Goal: Transaction & Acquisition: Obtain resource

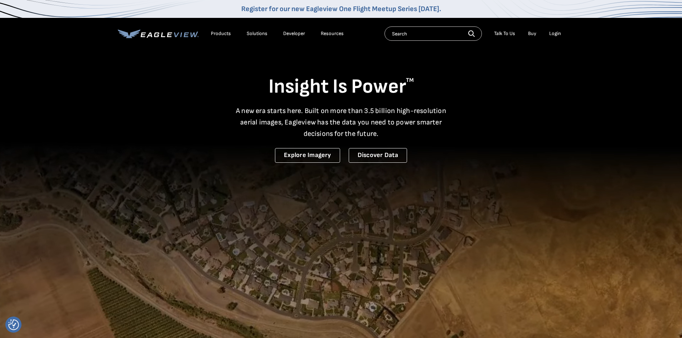
click at [555, 34] on div "Login" at bounding box center [555, 33] width 12 height 6
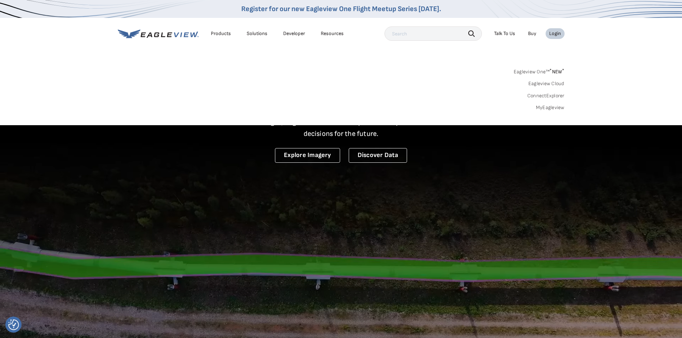
click at [546, 111] on div "Search Products Our Product Areas Imagery 1-Inch GSD Aerial Imagery *" at bounding box center [341, 91] width 682 height 67
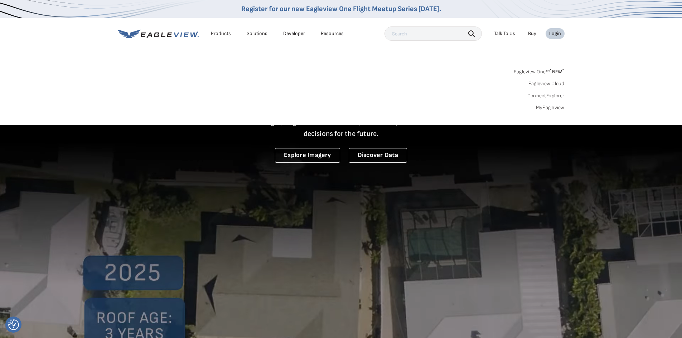
click at [546, 108] on link "MyEagleview" at bounding box center [550, 108] width 29 height 6
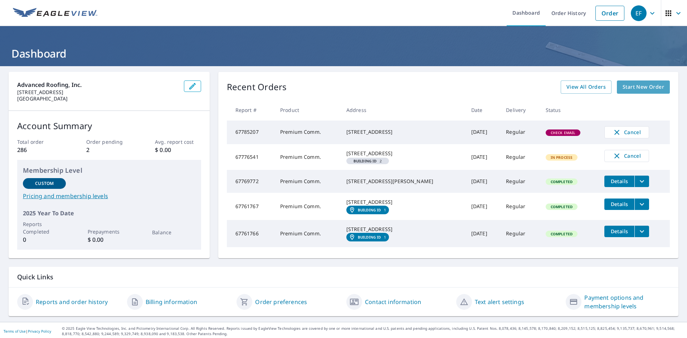
click at [628, 84] on span "Start New Order" at bounding box center [644, 87] width 42 height 9
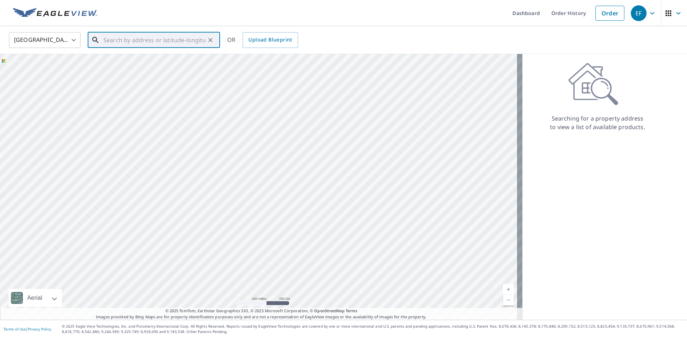
click at [143, 38] on input "text" at bounding box center [154, 40] width 102 height 20
click at [115, 40] on input "text" at bounding box center [154, 40] width 102 height 20
click at [144, 65] on p "Fort Lauderdale, FL 33325" at bounding box center [158, 68] width 112 height 7
type input "14150 Nw 8th St Fort Lauderdale, FL 33325"
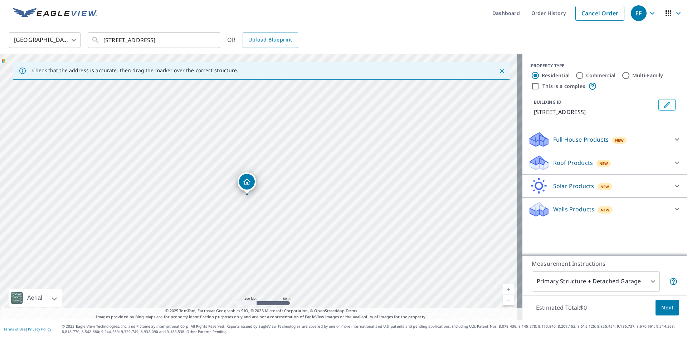
drag, startPoint x: 290, startPoint y: 193, endPoint x: 343, endPoint y: 204, distance: 54.0
click at [343, 204] on div "14150 NW 8th St Sunrise, FL 33325" at bounding box center [261, 187] width 523 height 266
click at [576, 75] on input "Commercial" at bounding box center [580, 75] width 9 height 9
radio input "true"
type input "4"
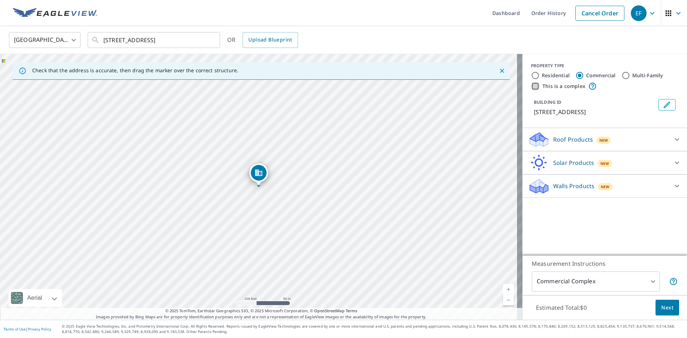
click at [532, 86] on input "This is a complex" at bounding box center [535, 86] width 9 height 9
checkbox input "true"
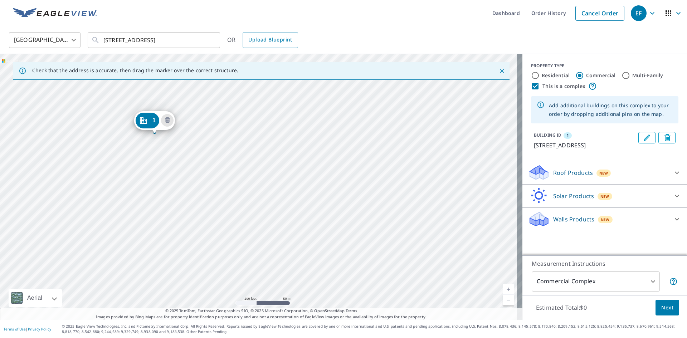
drag, startPoint x: 254, startPoint y: 172, endPoint x: 150, endPoint y: 119, distance: 116.7
click at [643, 135] on icon "Edit building 1" at bounding box center [647, 138] width 9 height 9
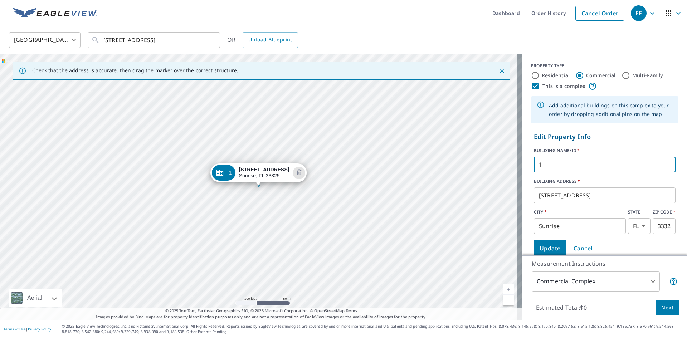
drag, startPoint x: 543, startPoint y: 164, endPoint x: 384, endPoint y: 160, distance: 159.4
click at [386, 163] on div "Check that the address is accurate, then drag the marker over the correct struc…" at bounding box center [343, 187] width 687 height 266
type input "Bldg 14"
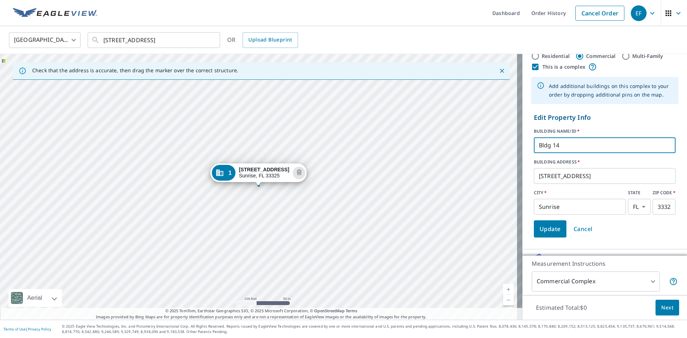
scroll to position [36, 0]
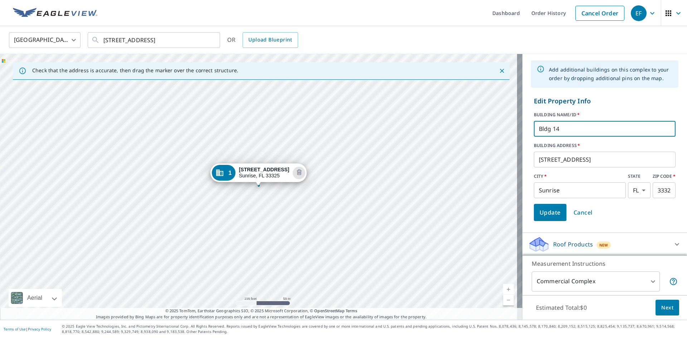
click at [540, 212] on span "Update" at bounding box center [550, 213] width 21 height 10
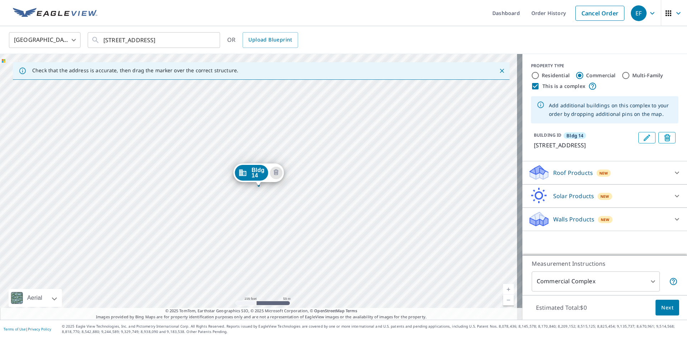
scroll to position [0, 0]
click at [330, 257] on div "Bldg 14 14151 NW 8th St Sunrise, FL 33325" at bounding box center [261, 187] width 523 height 266
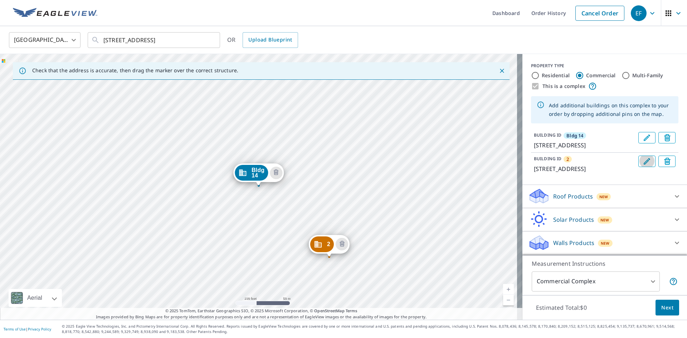
click at [643, 159] on icon "Edit building 2" at bounding box center [647, 161] width 9 height 9
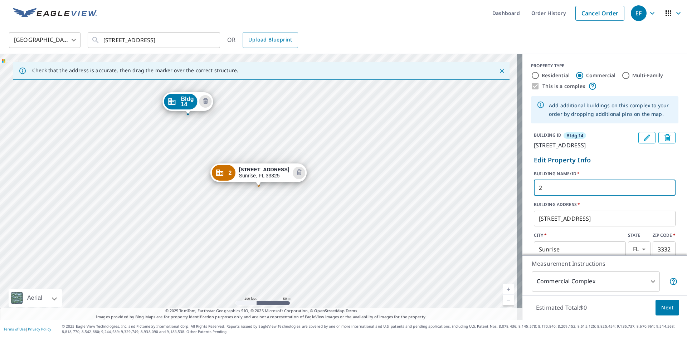
drag, startPoint x: 544, startPoint y: 194, endPoint x: 439, endPoint y: 195, distance: 104.9
click at [445, 195] on div "Check that the address is accurate, then drag the marker over the correct struc…" at bounding box center [343, 187] width 687 height 266
type input "Bldg 12"
click at [664, 306] on span "Next" at bounding box center [668, 308] width 12 height 9
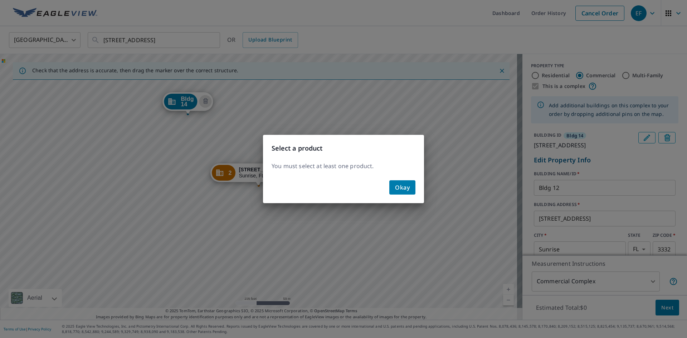
drag, startPoint x: 397, startPoint y: 185, endPoint x: 457, endPoint y: 192, distance: 60.5
click at [397, 185] on span "Okay" at bounding box center [402, 188] width 15 height 10
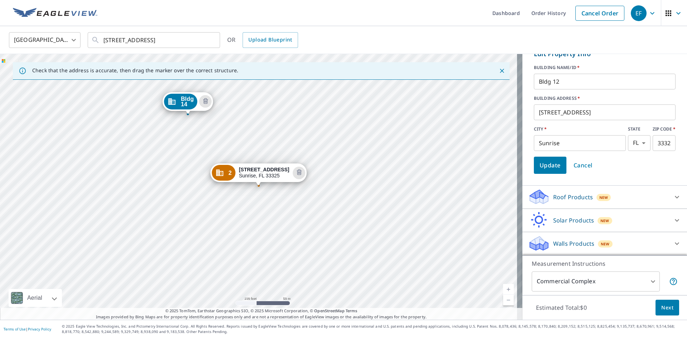
scroll to position [115, 0]
click at [673, 196] on icon at bounding box center [677, 197] width 9 height 9
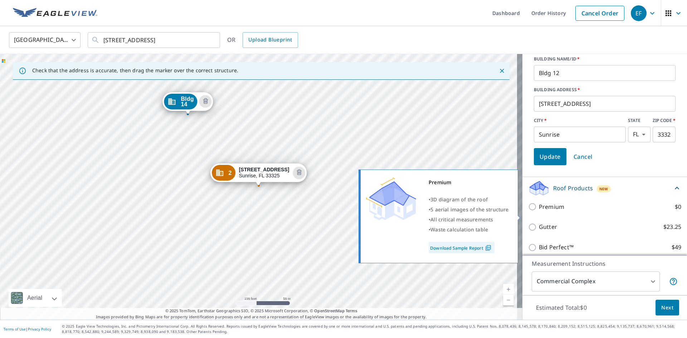
click at [528, 211] on input "Premium $0" at bounding box center [533, 207] width 11 height 9
checkbox input "true"
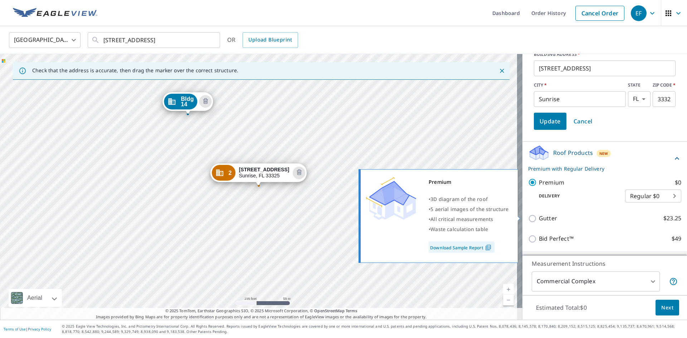
scroll to position [202, 0]
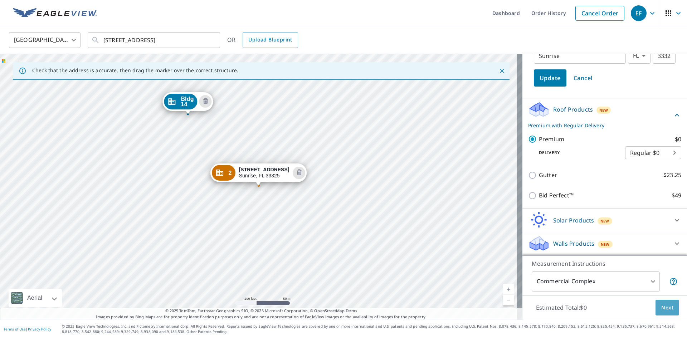
click at [663, 307] on span "Next" at bounding box center [668, 308] width 12 height 9
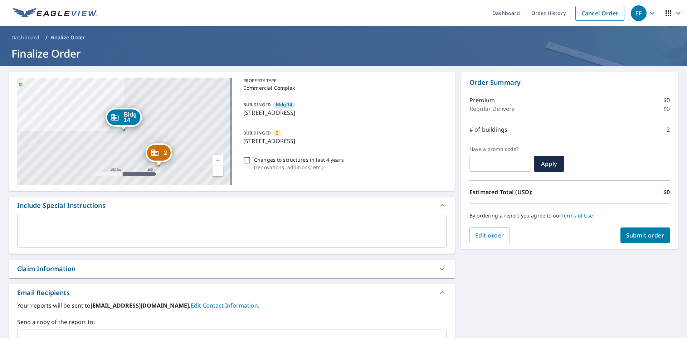
click at [439, 267] on icon at bounding box center [442, 269] width 9 height 9
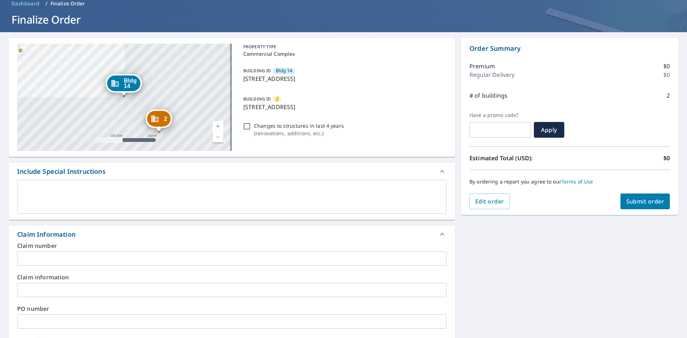
scroll to position [72, 0]
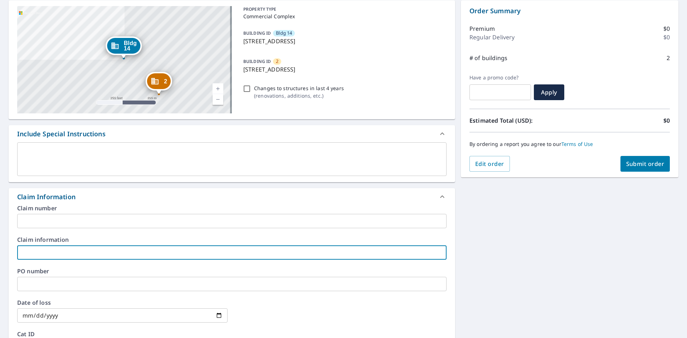
click at [44, 253] on input "text" at bounding box center [232, 253] width 430 height 14
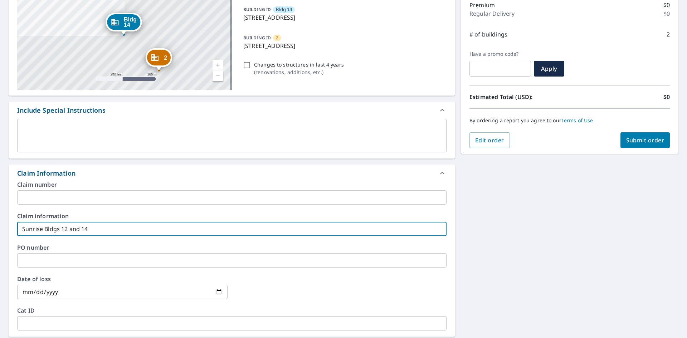
scroll to position [107, 0]
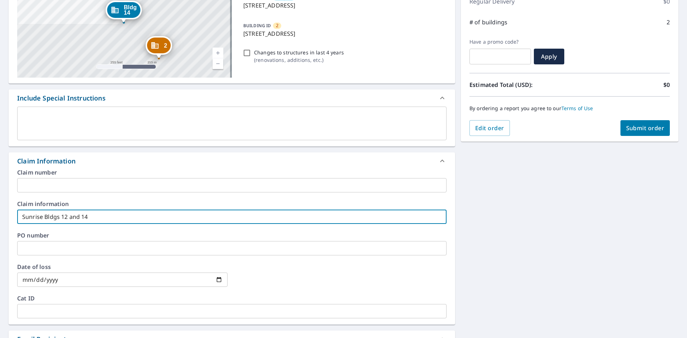
type input "Sunrise Bldgs 12 and 14"
click at [633, 124] on button "Submit order" at bounding box center [646, 128] width 50 height 16
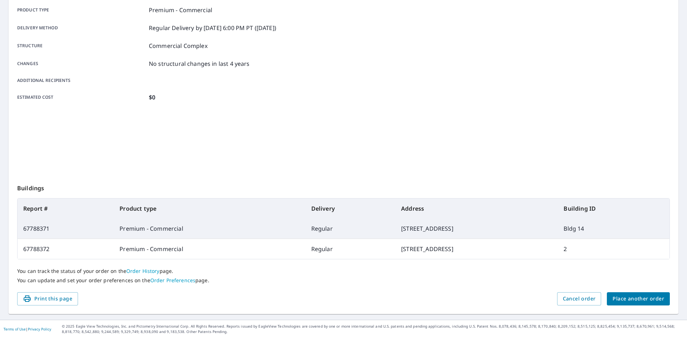
scroll to position [103, 0]
